Goal: Task Accomplishment & Management: Manage account settings

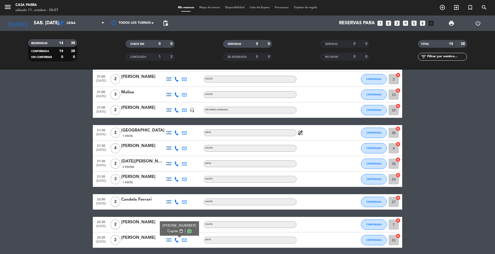
scroll to position [103, 0]
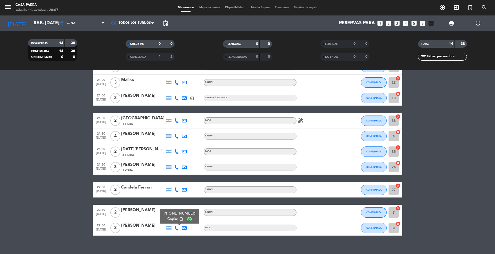
click at [177, 227] on icon at bounding box center [176, 228] width 5 height 5
click at [179, 214] on icon at bounding box center [176, 212] width 5 height 5
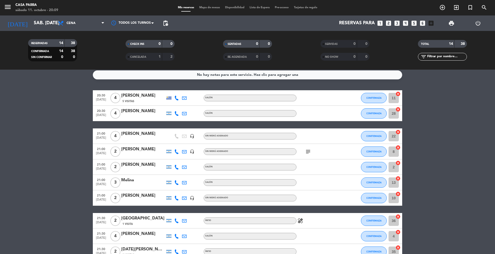
scroll to position [0, 0]
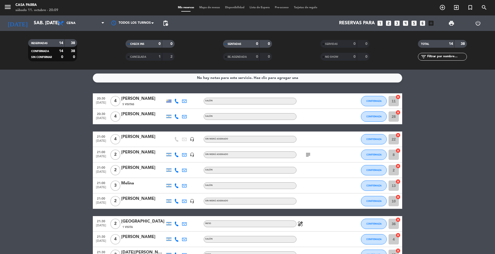
click at [148, 199] on div "Valeria Goldstein" at bounding box center [143, 199] width 44 height 7
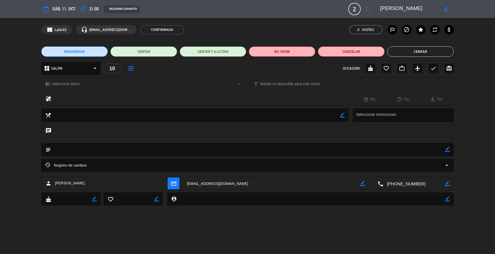
click at [425, 49] on button "Cerrar" at bounding box center [421, 51] width 67 height 10
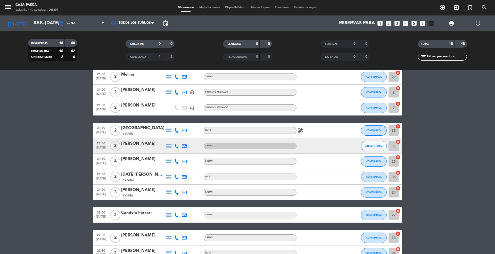
scroll to position [103, 0]
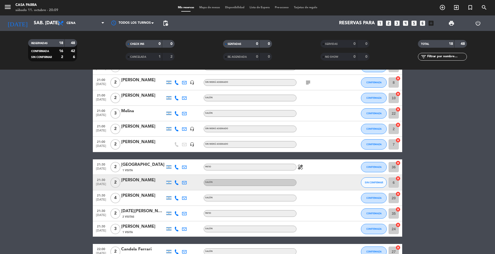
click at [174, 127] on icon at bounding box center [176, 129] width 5 height 5
click at [139, 125] on div "Valeria Goldstein" at bounding box center [143, 126] width 44 height 7
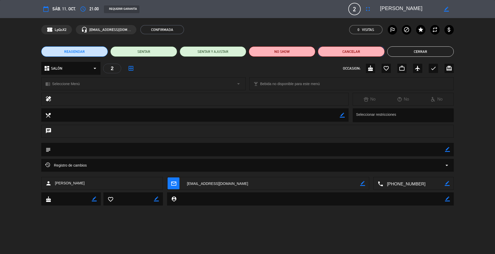
click at [339, 51] on button "Cancelar" at bounding box center [351, 51] width 67 height 10
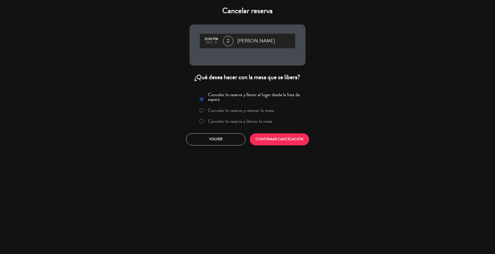
click at [225, 119] on label "Cancelar la reserva y liberar la mesa" at bounding box center [240, 121] width 65 height 5
click at [281, 139] on button "CONFIRMAR CANCELACIÓN" at bounding box center [279, 139] width 59 height 12
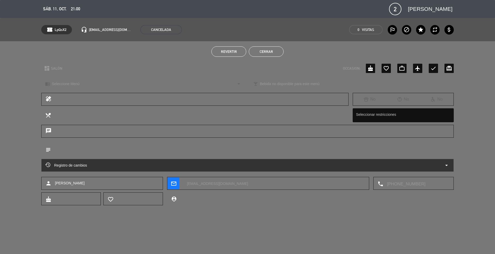
click at [264, 53] on button "Cerrar" at bounding box center [266, 51] width 35 height 10
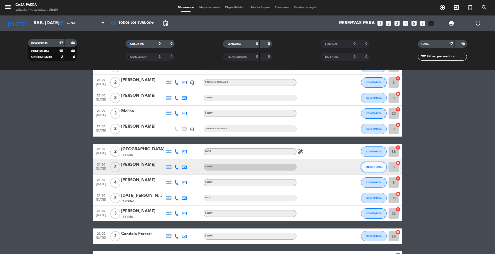
click at [369, 166] on span "SIN CONFIRMAR" at bounding box center [374, 167] width 18 height 3
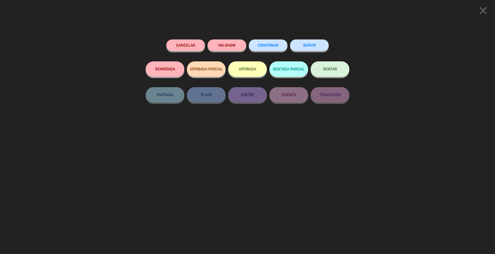
click at [269, 44] on span "CONFIRMAR" at bounding box center [268, 45] width 21 height 4
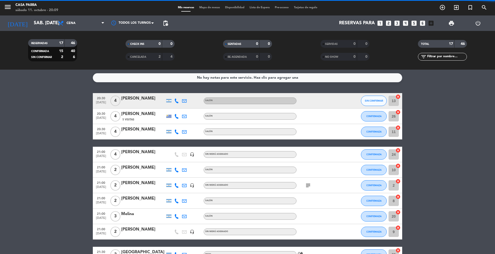
scroll to position [0, 0]
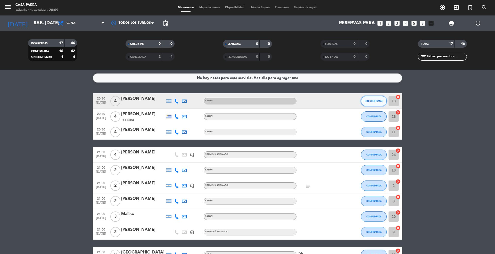
click at [370, 100] on span "SIN CONFIRMAR" at bounding box center [374, 101] width 18 height 3
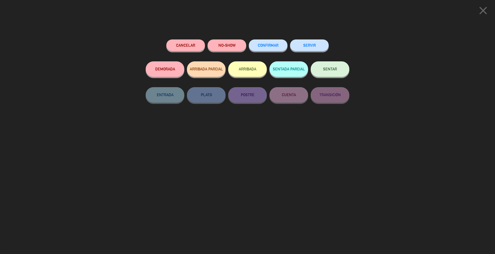
click at [266, 48] on button "CONFIRMAR" at bounding box center [268, 45] width 39 height 12
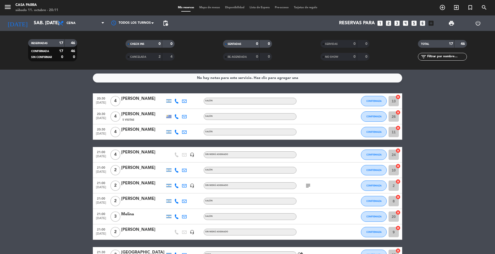
click at [307, 190] on div "subject" at bounding box center [320, 185] width 46 height 15
click at [307, 186] on icon "subject" at bounding box center [308, 186] width 6 height 6
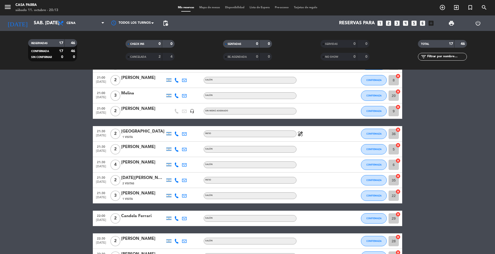
scroll to position [138, 0]
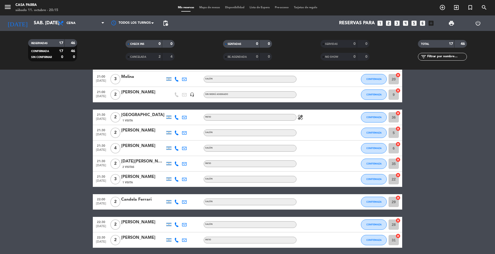
click at [140, 179] on div "[PERSON_NAME]" at bounding box center [143, 177] width 44 height 7
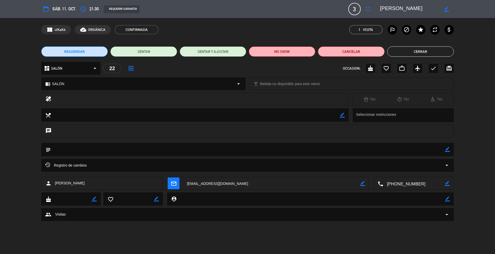
click at [428, 54] on button "Cerrar" at bounding box center [421, 51] width 67 height 10
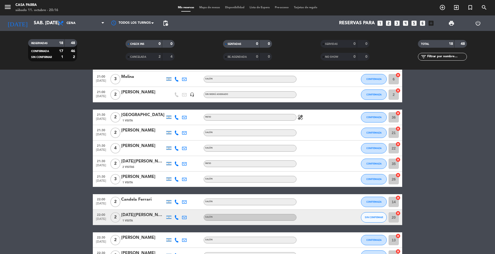
click at [360, 219] on div "22:00 oct. 11 2 Lucia Bello 1 Visita SALÓN SIN CONFIRMAR 20 cancel" at bounding box center [248, 217] width 310 height 15
click at [366, 218] on span "SIN CONFIRMAR" at bounding box center [374, 217] width 18 height 3
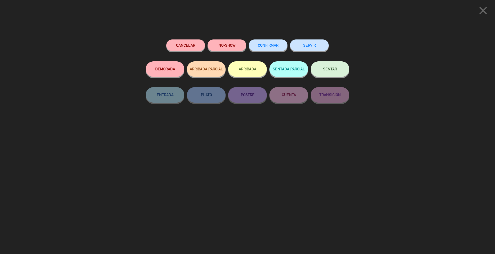
click at [268, 42] on button "CONFIRMAR" at bounding box center [268, 45] width 39 height 12
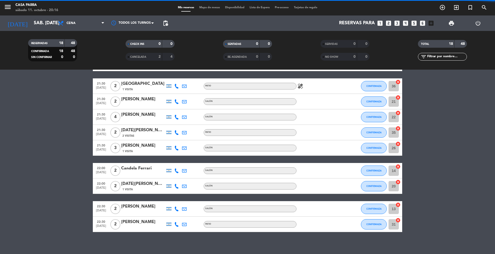
scroll to position [172, 0]
